Goal: Transaction & Acquisition: Purchase product/service

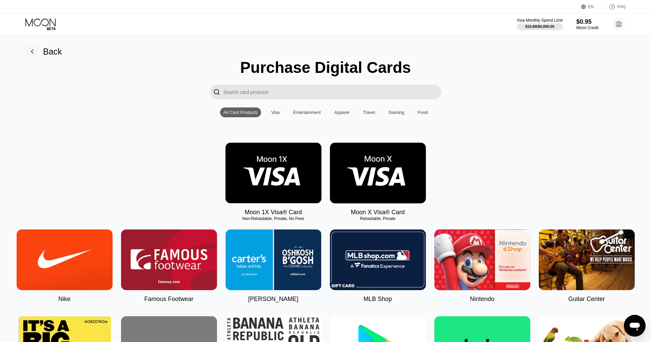
click at [50, 25] on icon at bounding box center [41, 24] width 32 height 12
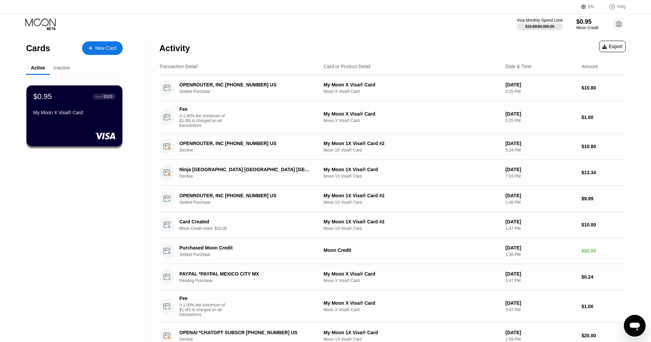
click at [63, 67] on div "Inactive" at bounding box center [62, 67] width 16 height 5
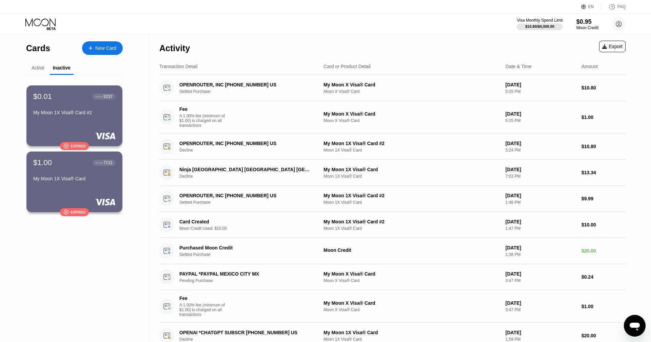
click at [41, 69] on div "Active" at bounding box center [38, 67] width 13 height 5
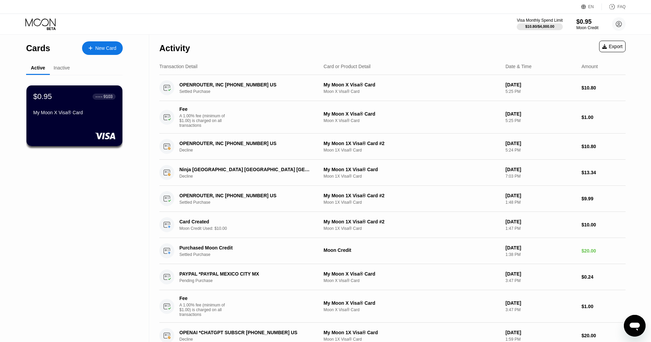
click at [62, 68] on div "Inactive" at bounding box center [62, 67] width 16 height 5
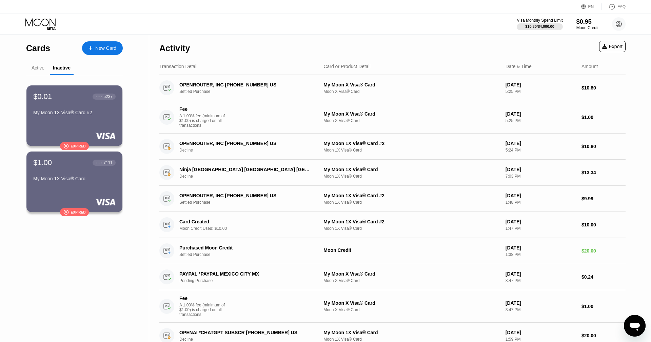
click at [36, 65] on div "Active" at bounding box center [38, 67] width 13 height 5
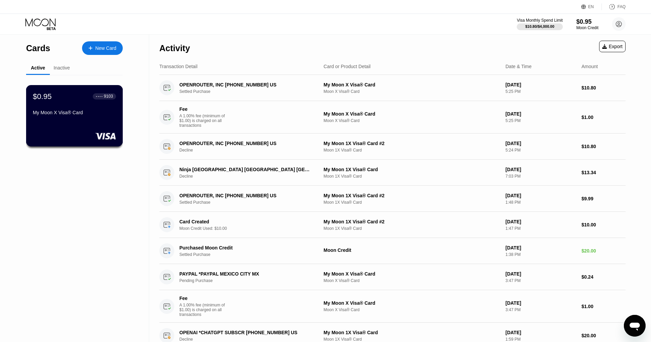
click at [64, 118] on div "$0.95 ● ● ● ● 9103 My Moon X Visa® Card" at bounding box center [74, 115] width 97 height 61
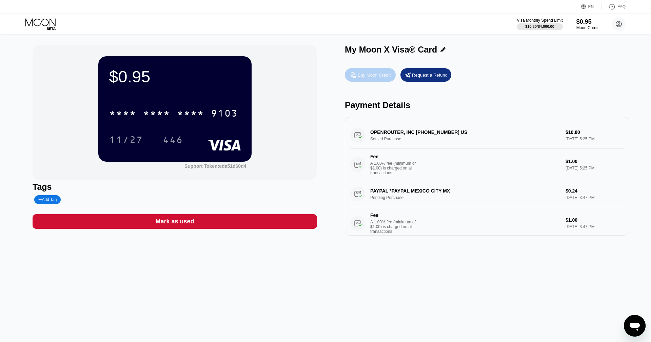
click at [371, 76] on div "Buy Moon Credit" at bounding box center [374, 75] width 33 height 6
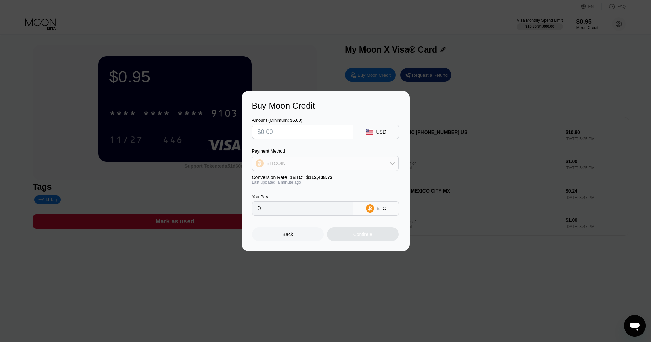
click at [366, 160] on div "BITCOIN" at bounding box center [325, 164] width 146 height 14
click at [298, 200] on div "USDT on TRON" at bounding box center [325, 197] width 143 height 14
type input "0.00"
